Goal: Task Accomplishment & Management: Manage account settings

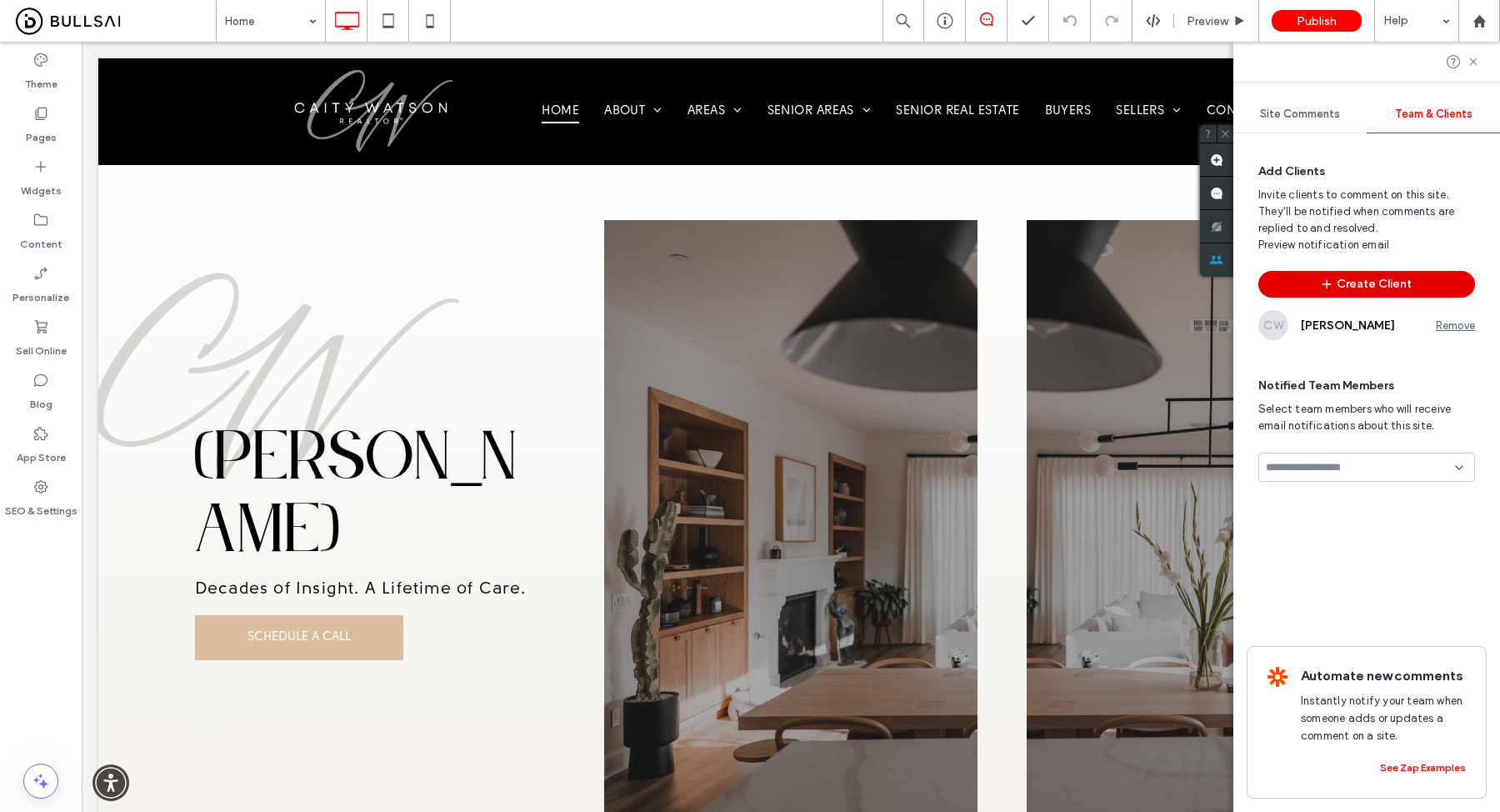
click at [1372, 285] on button "Create Client" at bounding box center [1366, 284] width 217 height 27
click at [1320, 461] on input at bounding box center [1360, 467] width 189 height 13
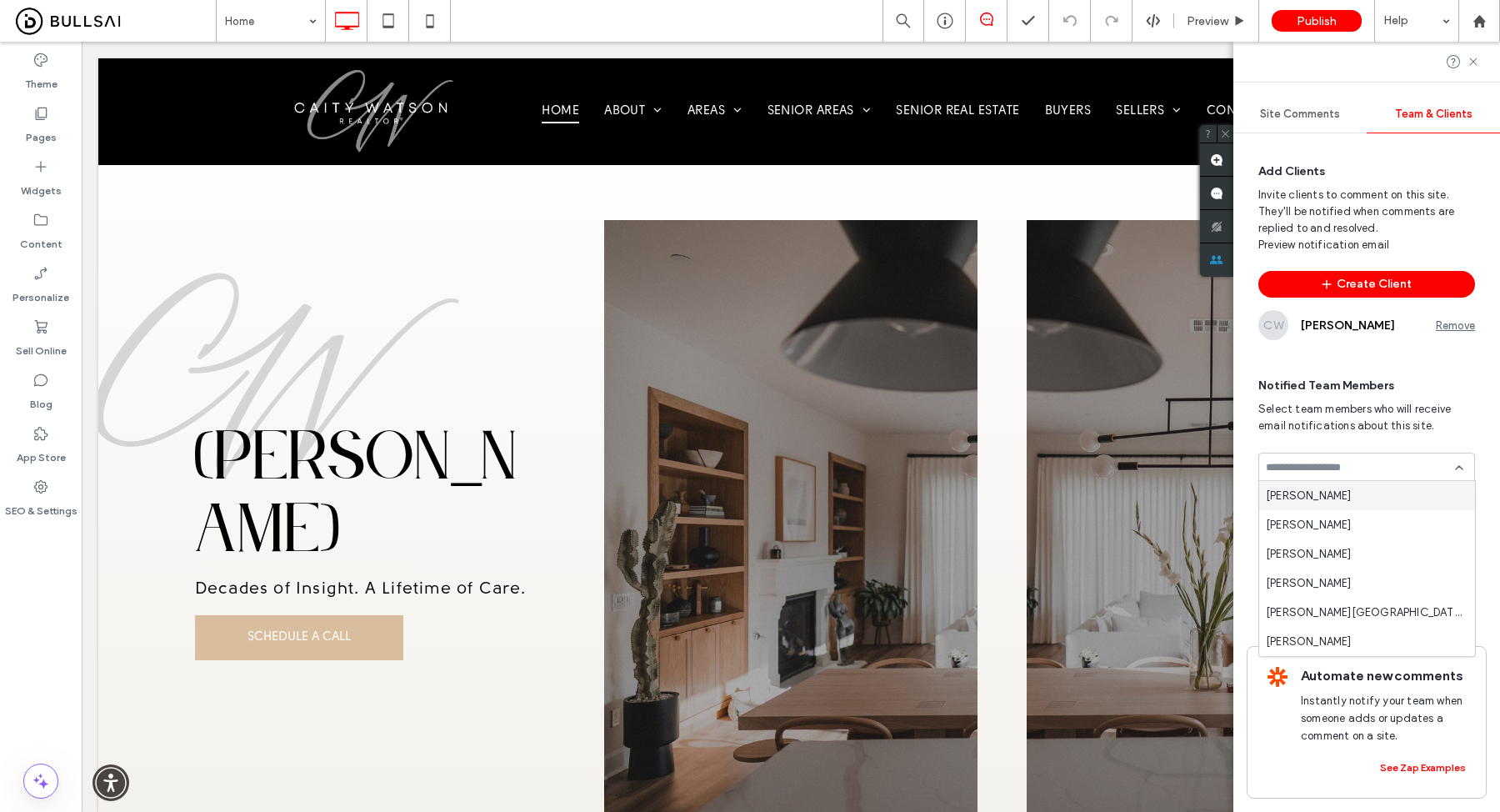
type input "*"
click at [1367, 573] on div "Carlo Christian" at bounding box center [1366, 583] width 216 height 29
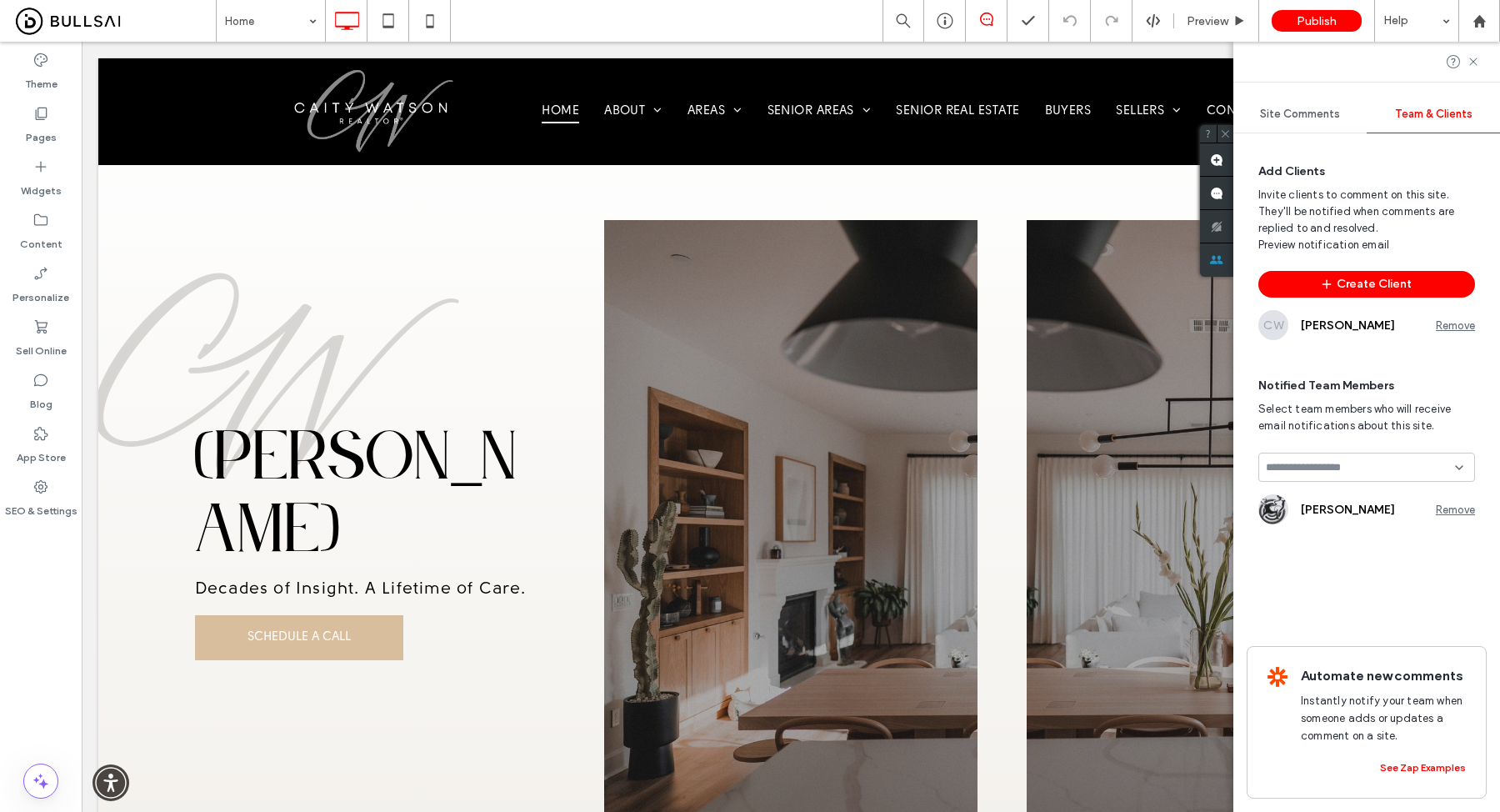
click at [1359, 469] on input at bounding box center [1360, 467] width 189 height 13
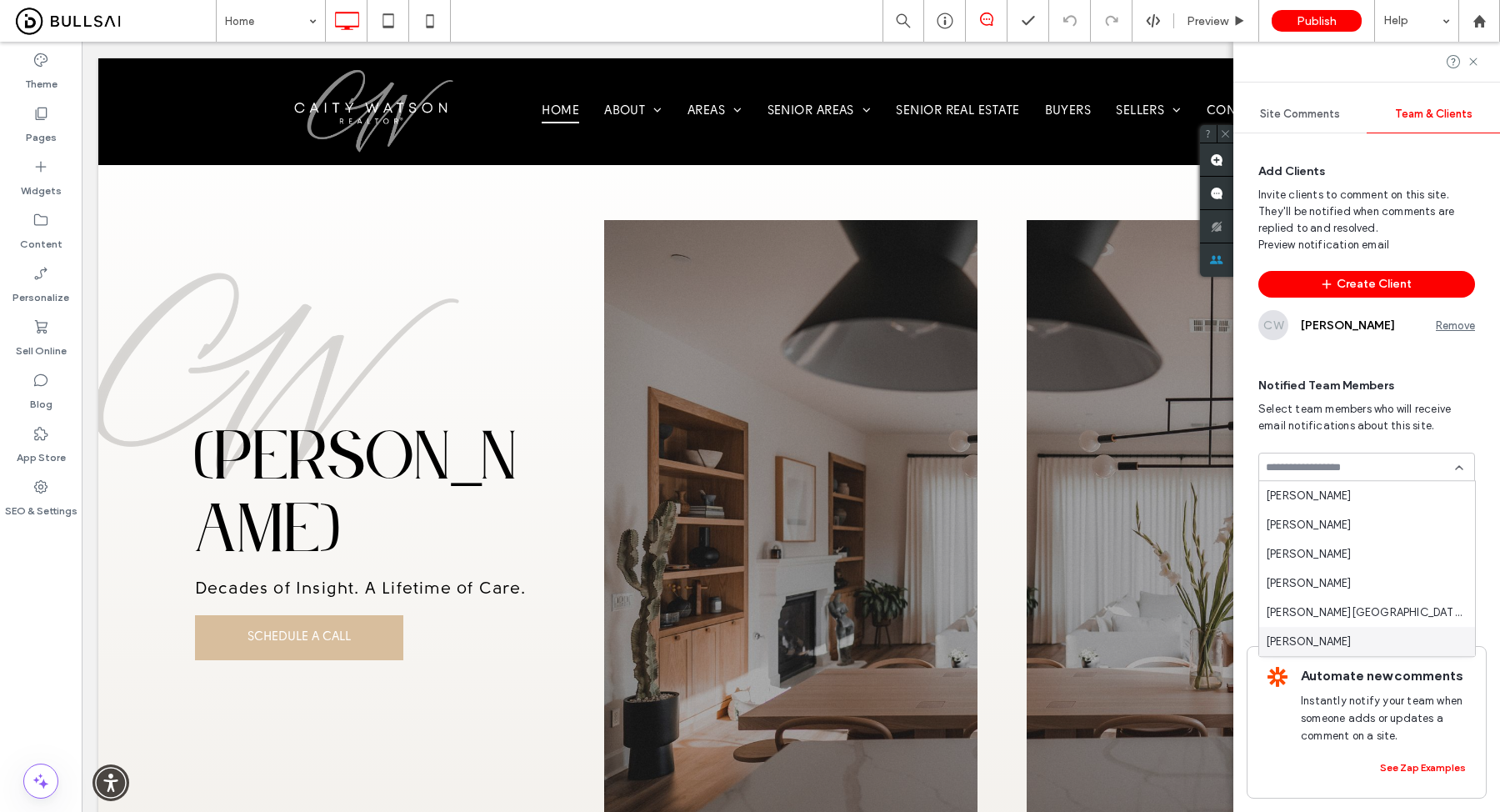
click at [1331, 636] on div "Norlie Solas" at bounding box center [1366, 641] width 216 height 29
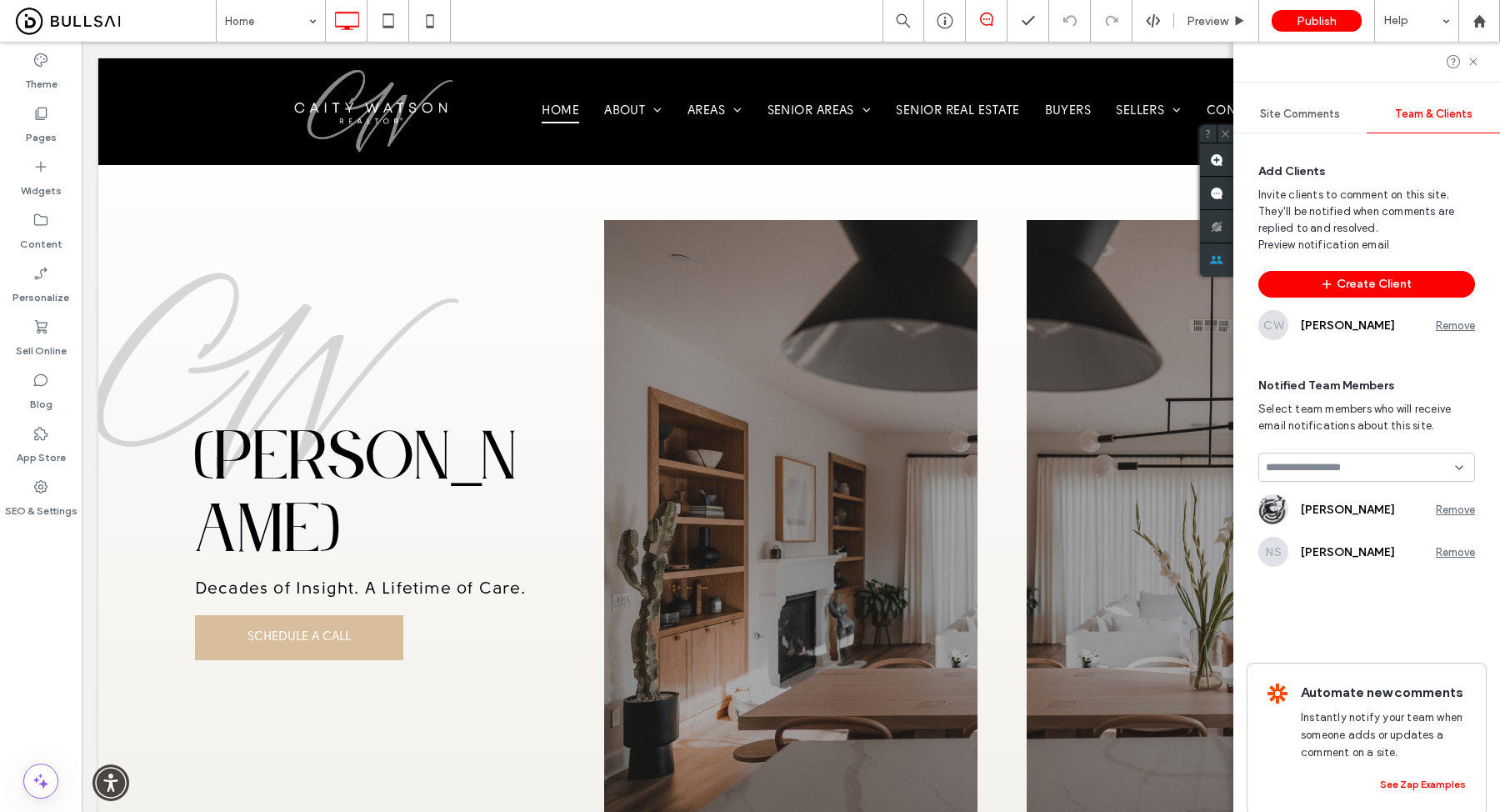
click at [1344, 466] on input at bounding box center [1360, 467] width 189 height 13
click at [1329, 566] on span "Design Team" at bounding box center [1298, 566] width 64 height 16
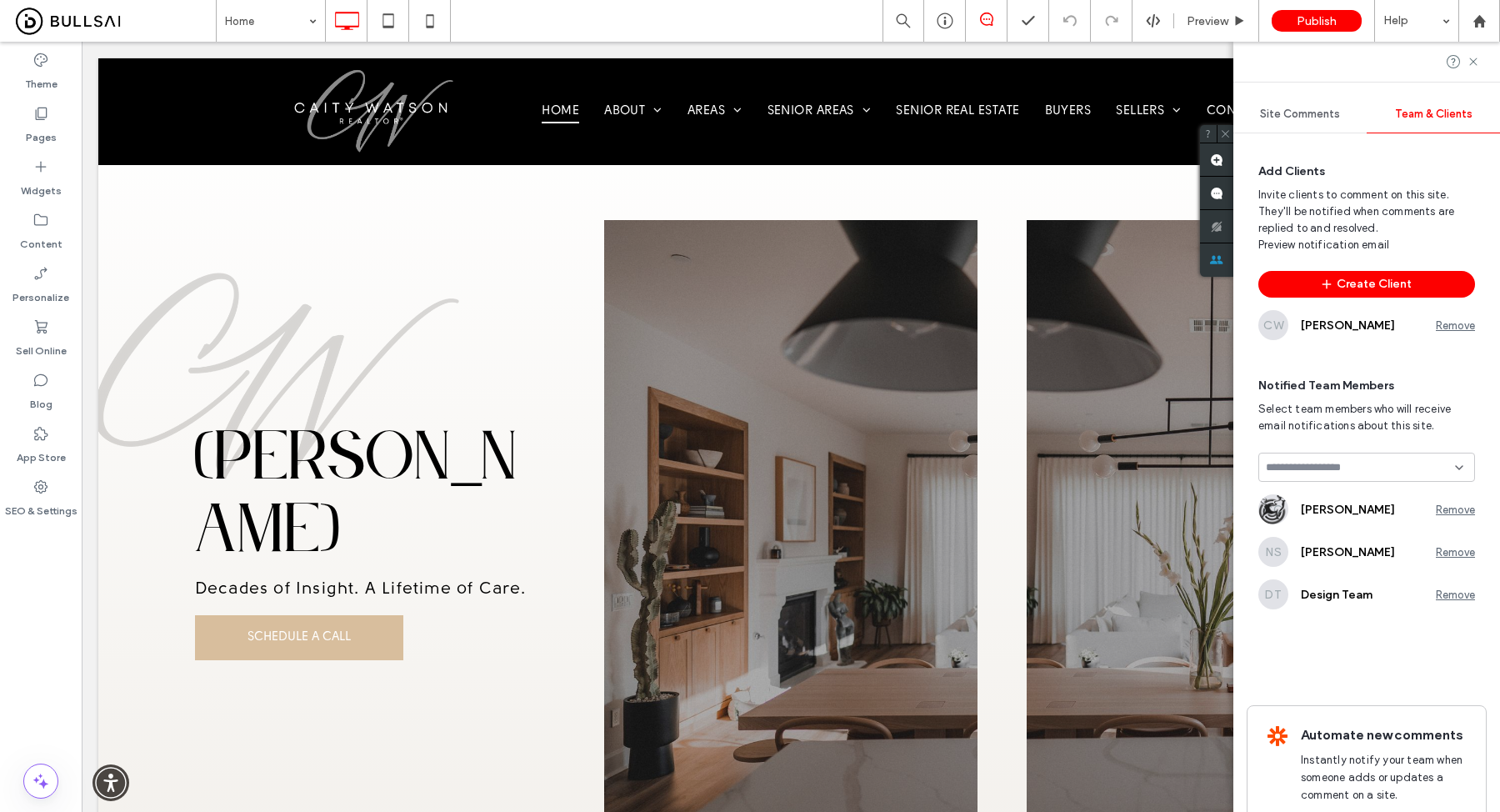
click at [1328, 466] on input at bounding box center [1360, 467] width 189 height 13
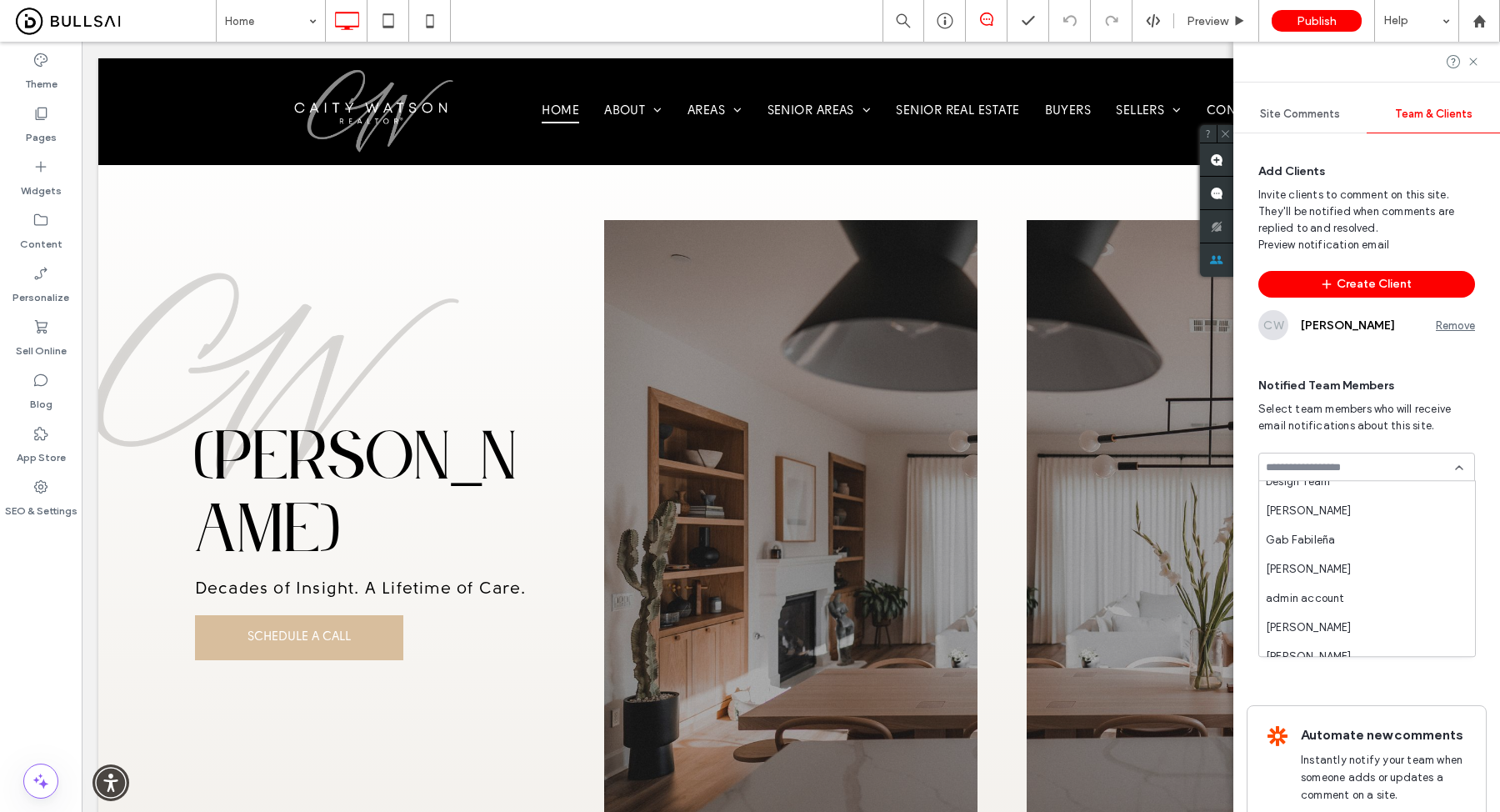
scroll to position [136, 0]
click at [1323, 539] on span "Gab Fabileña" at bounding box center [1300, 534] width 69 height 16
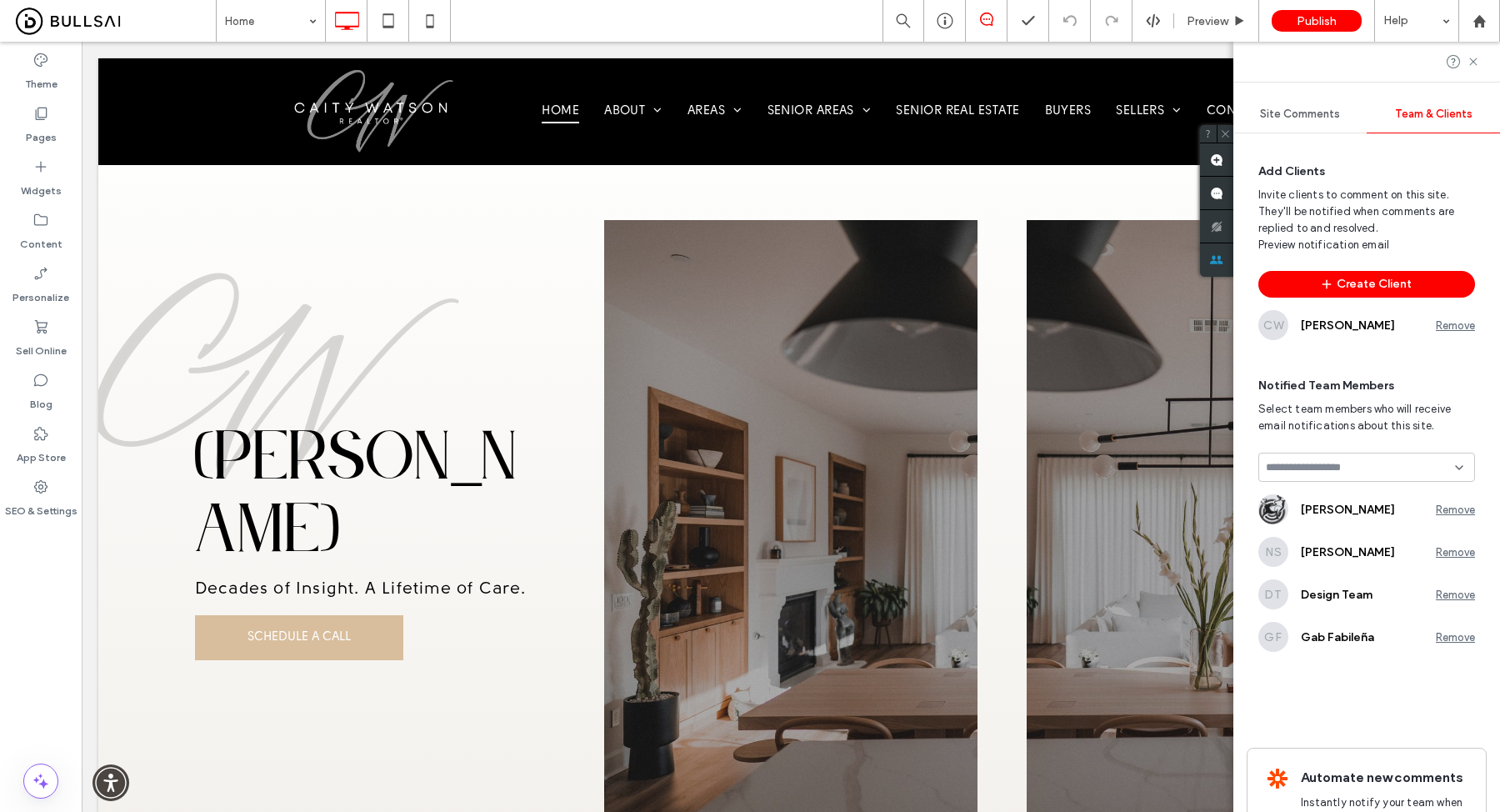
click at [1320, 462] on input at bounding box center [1360, 467] width 189 height 13
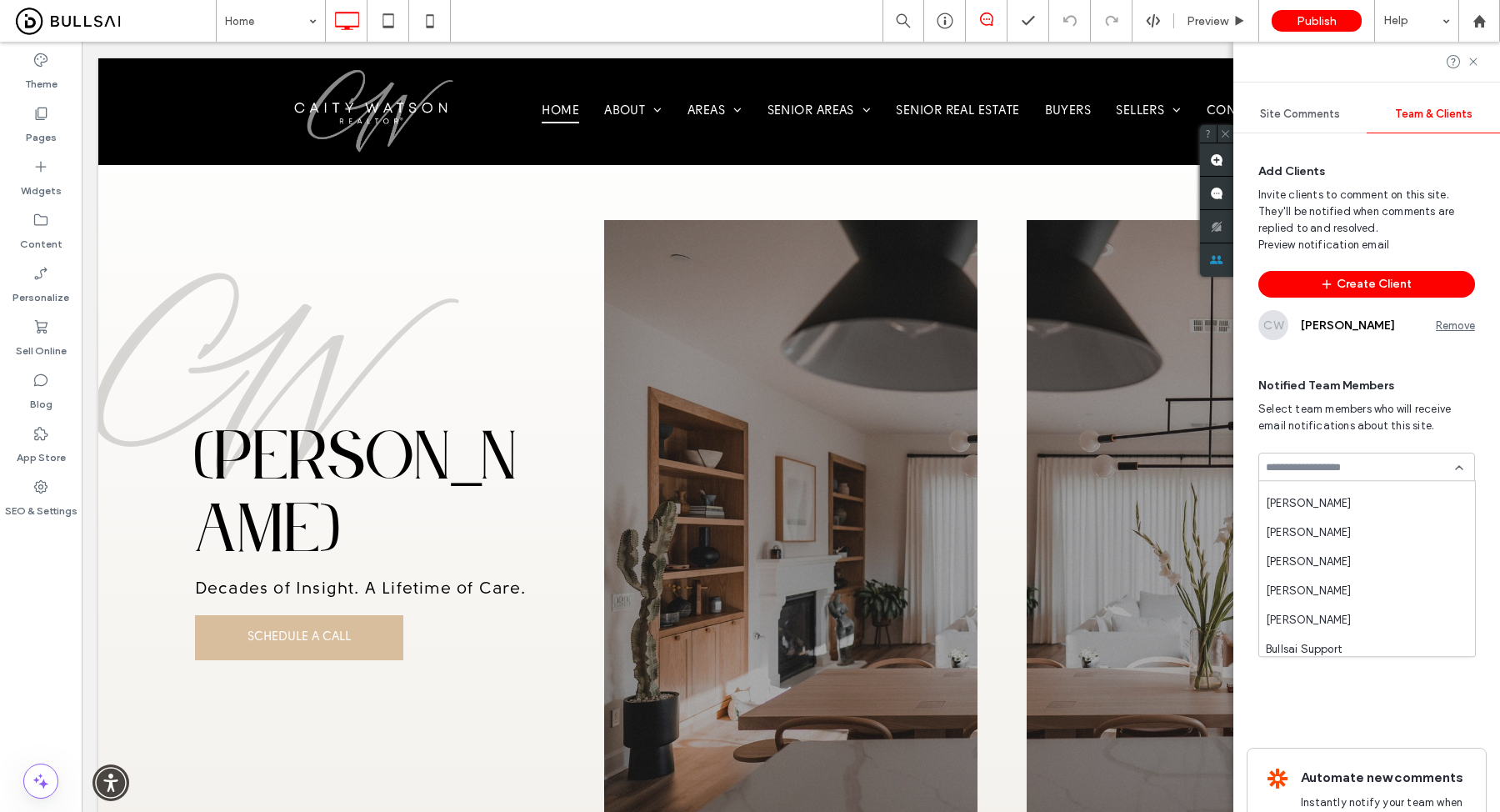
scroll to position [232, 0]
click at [1305, 556] on div "Nick Ha" at bounding box center [1366, 555] width 216 height 29
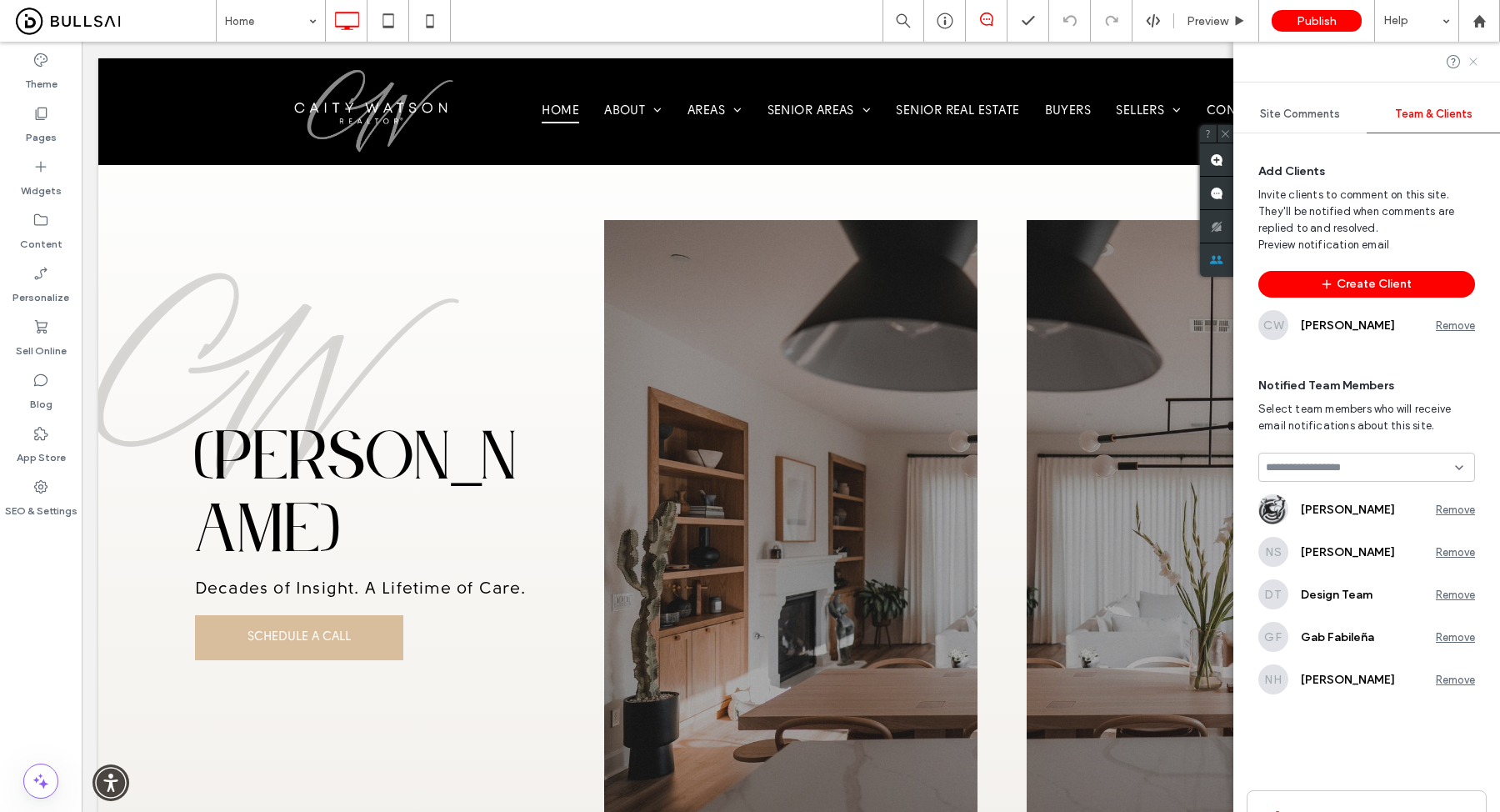
click at [1472, 62] on use at bounding box center [1472, 61] width 8 height 8
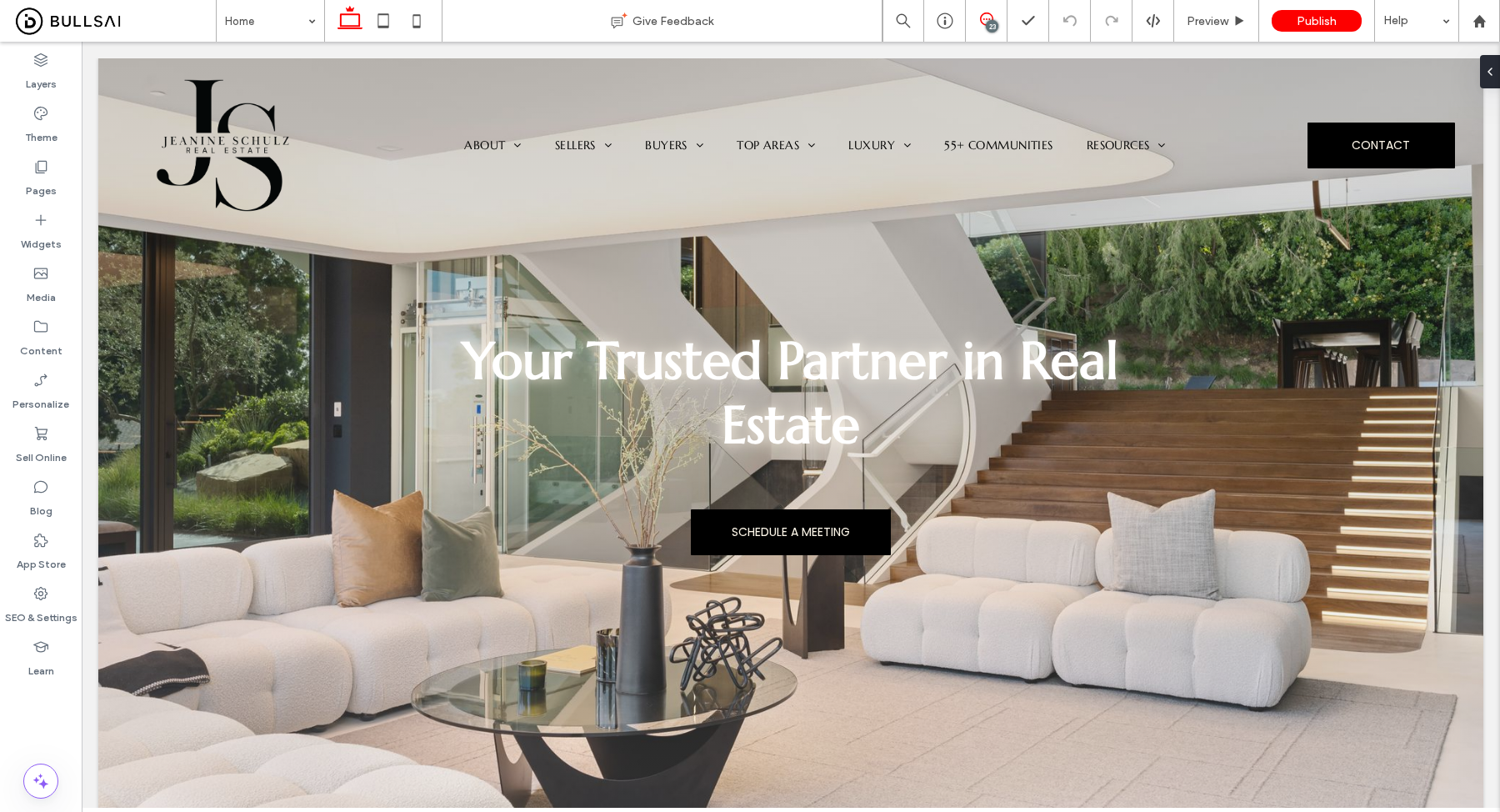
click at [992, 16] on use at bounding box center [986, 18] width 13 height 13
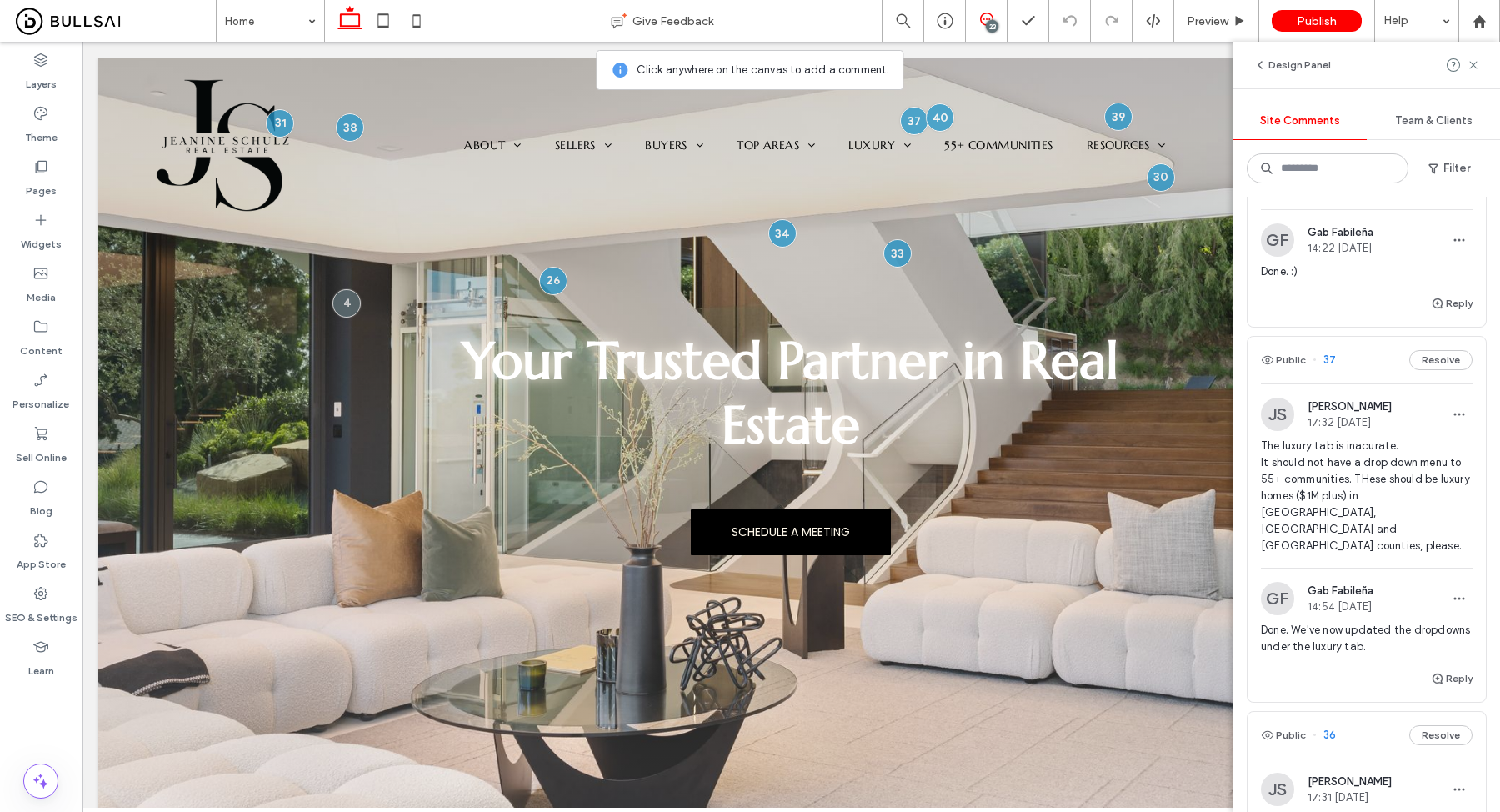
scroll to position [2230, 0]
